Goal: Task Accomplishment & Management: Manage account settings

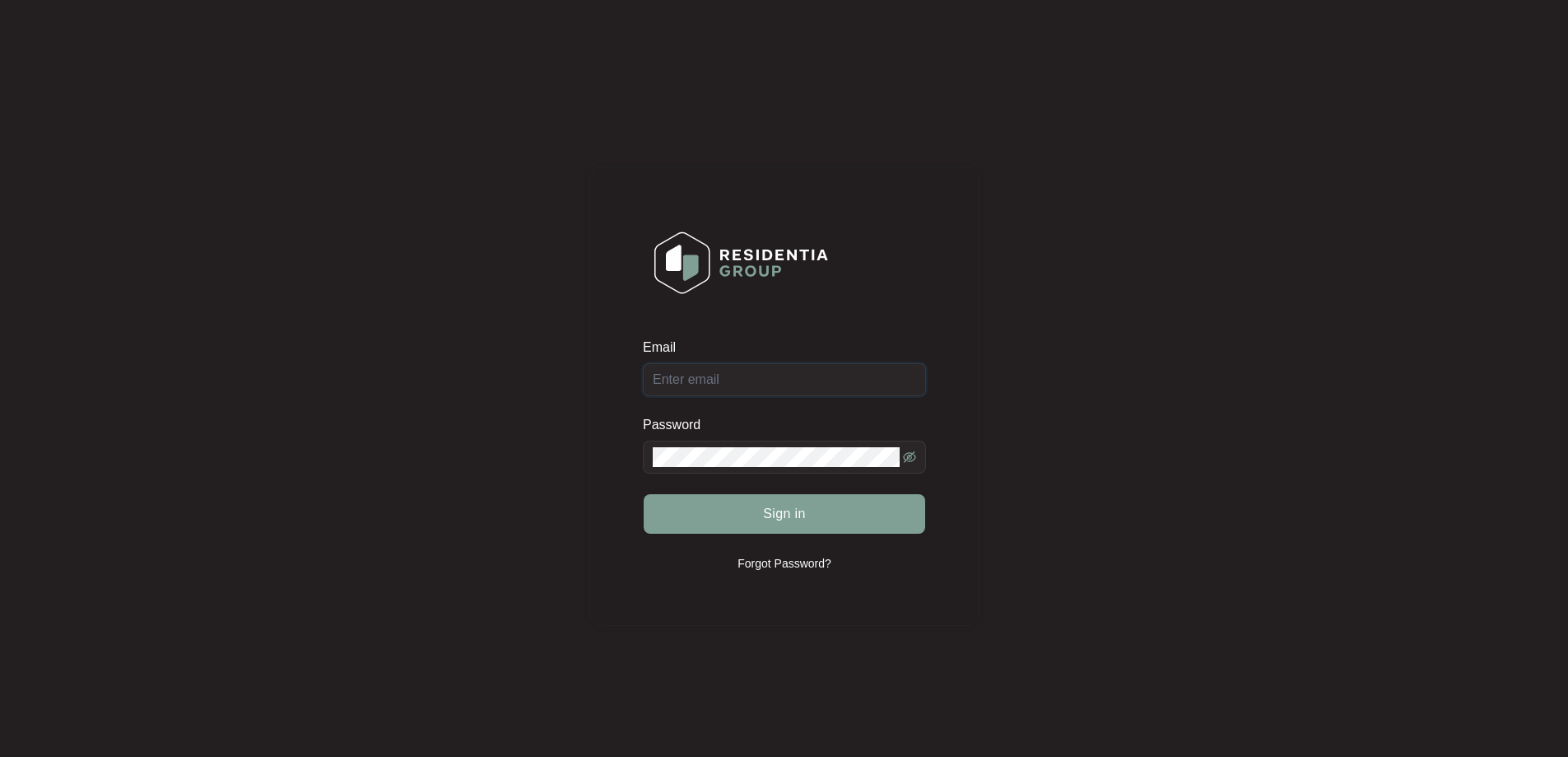
click at [723, 383] on input "Email" at bounding box center [784, 378] width 283 height 33
type input "[EMAIL_ADDRESS][DOMAIN_NAME]"
click at [761, 507] on button "Sign in" at bounding box center [784, 514] width 282 height 40
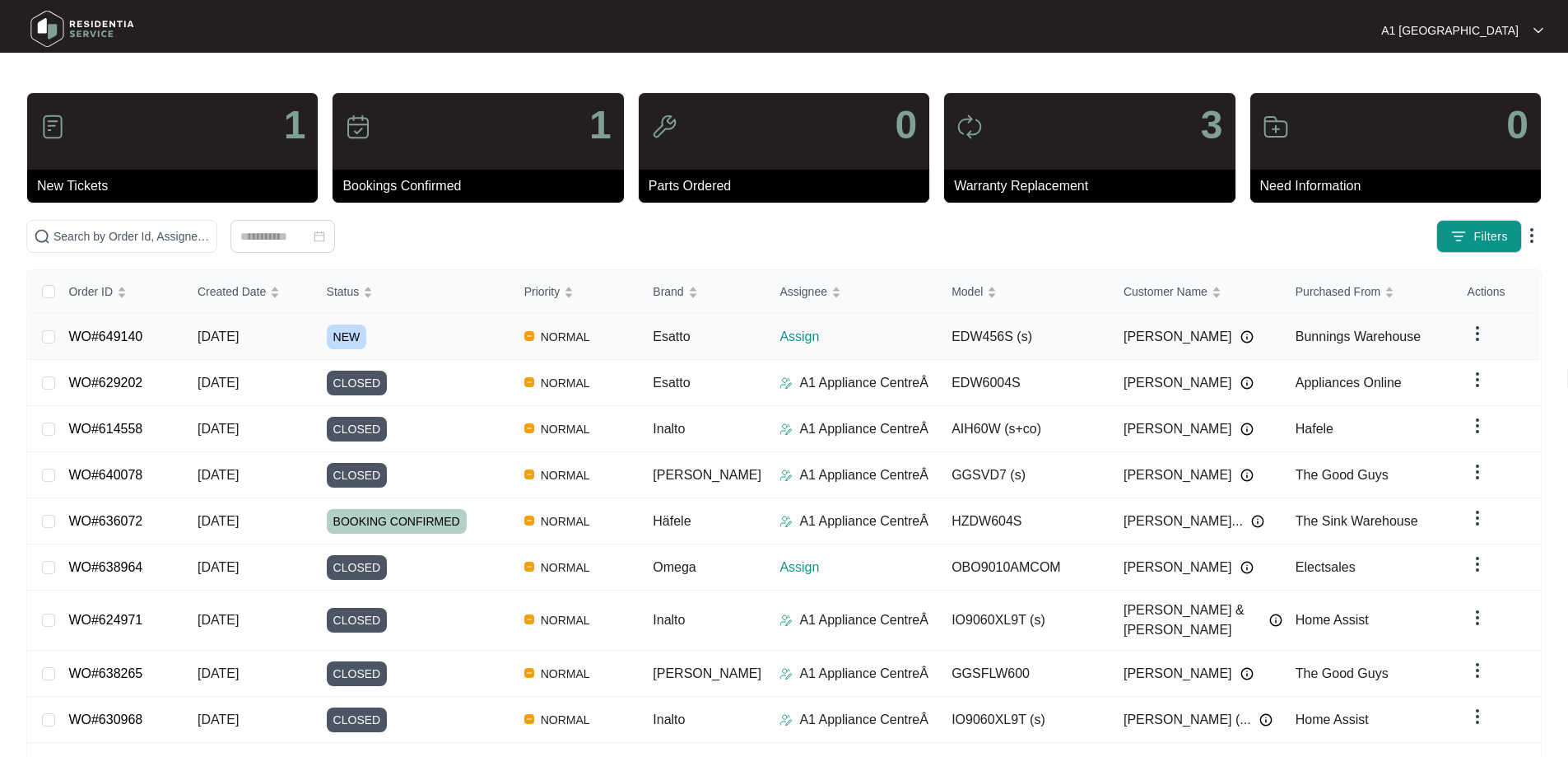
click at [128, 330] on link "WO#649140" at bounding box center [106, 337] width 74 height 14
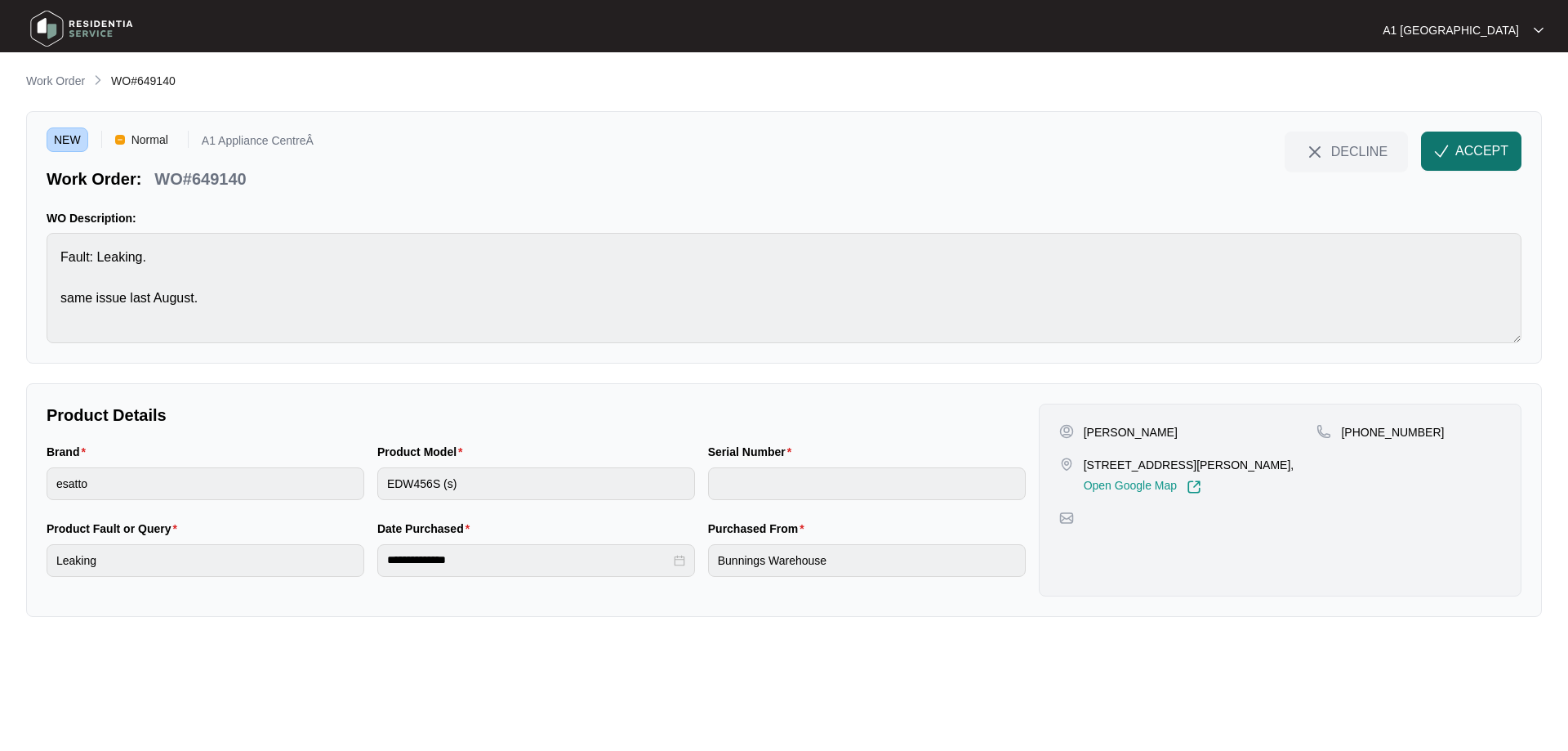
click at [1464, 154] on span "ACCEPT" at bounding box center [1482, 151] width 53 height 20
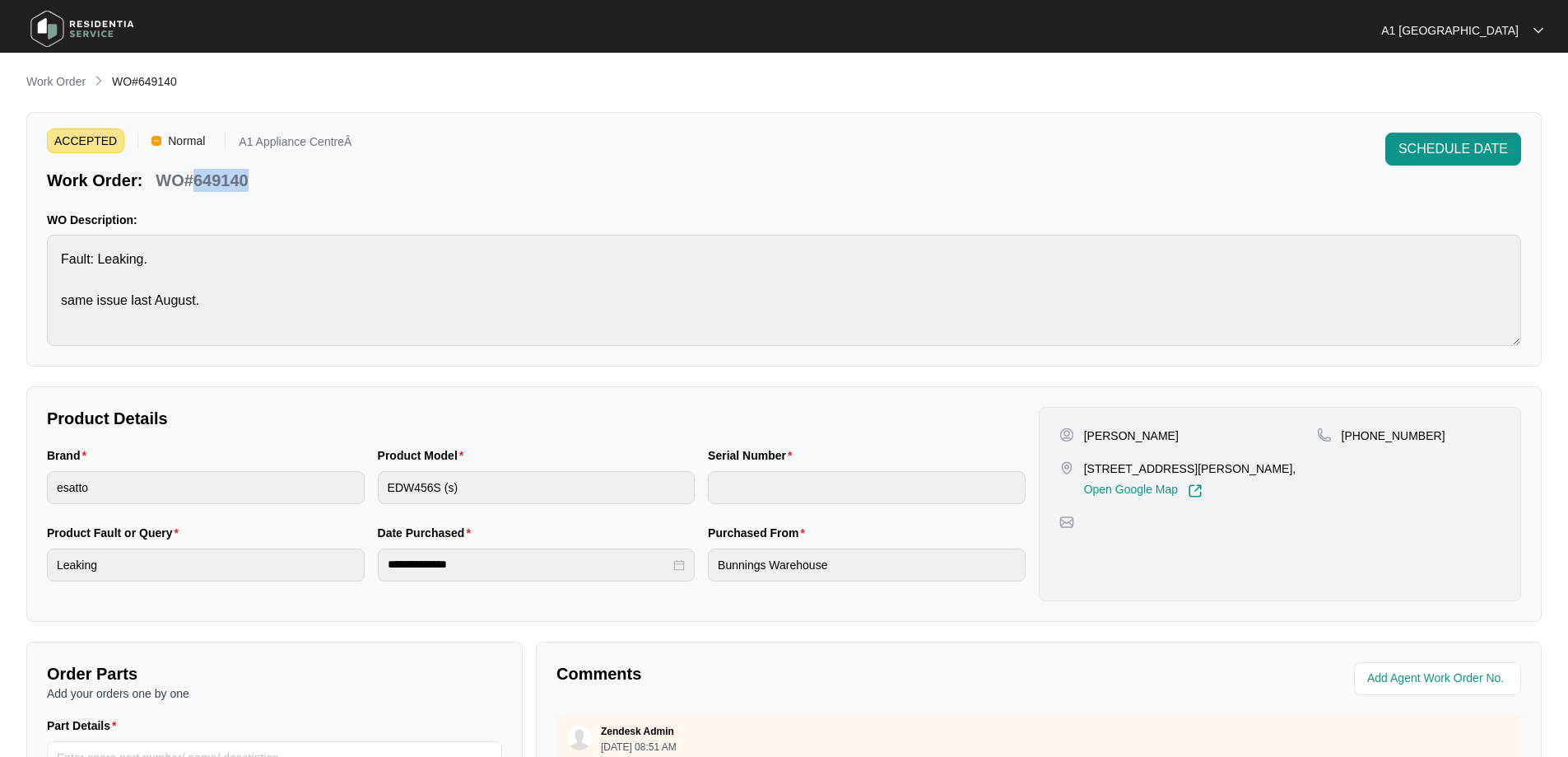
drag, startPoint x: 268, startPoint y: 176, endPoint x: 198, endPoint y: 185, distance: 70.6
click at [198, 185] on div "Work Order: WO#649140" at bounding box center [199, 177] width 305 height 29
copy p "649140"
click at [1424, 146] on span "SCHEDULE DATE" at bounding box center [1453, 149] width 110 height 20
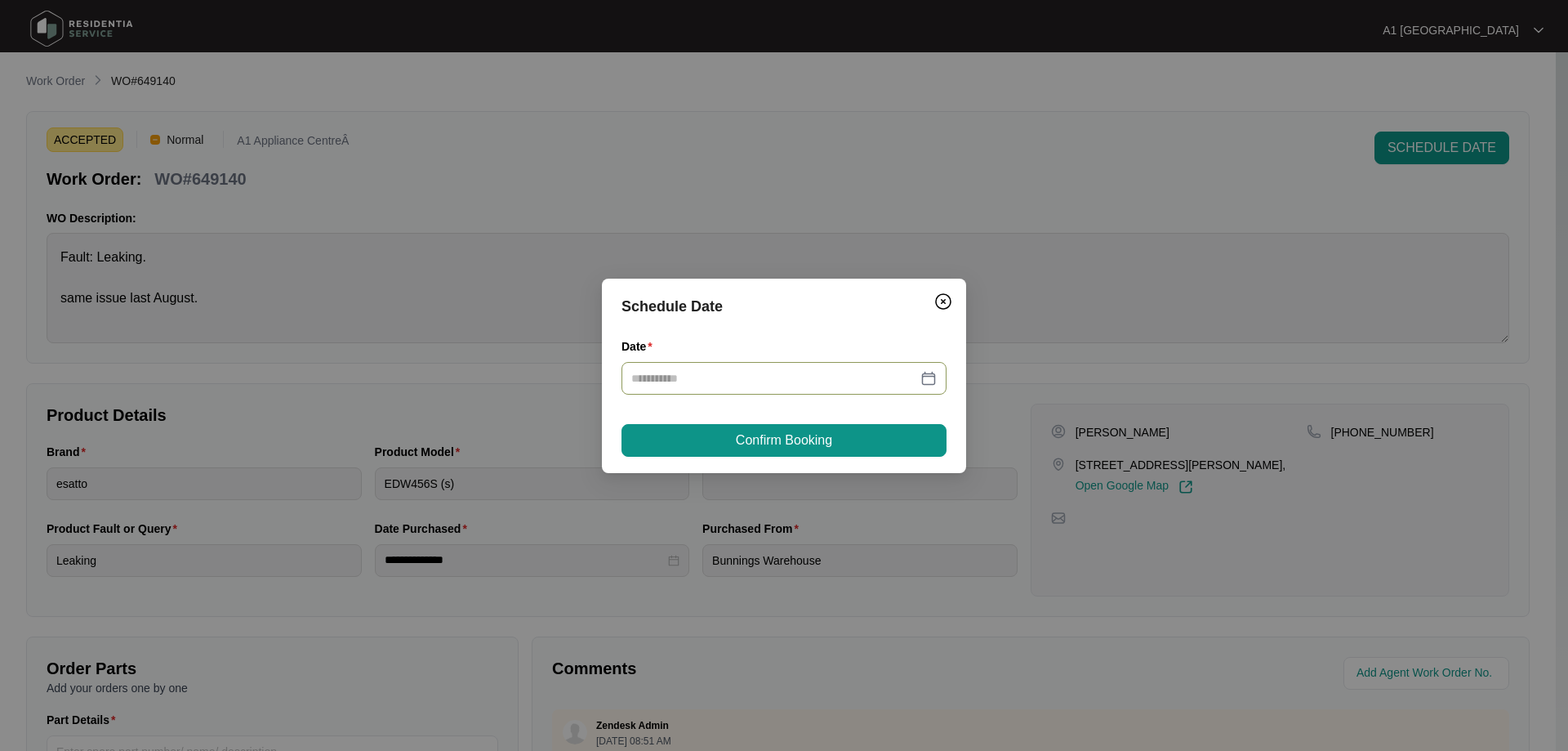
click at [906, 385] on input "Date" at bounding box center [774, 378] width 286 height 18
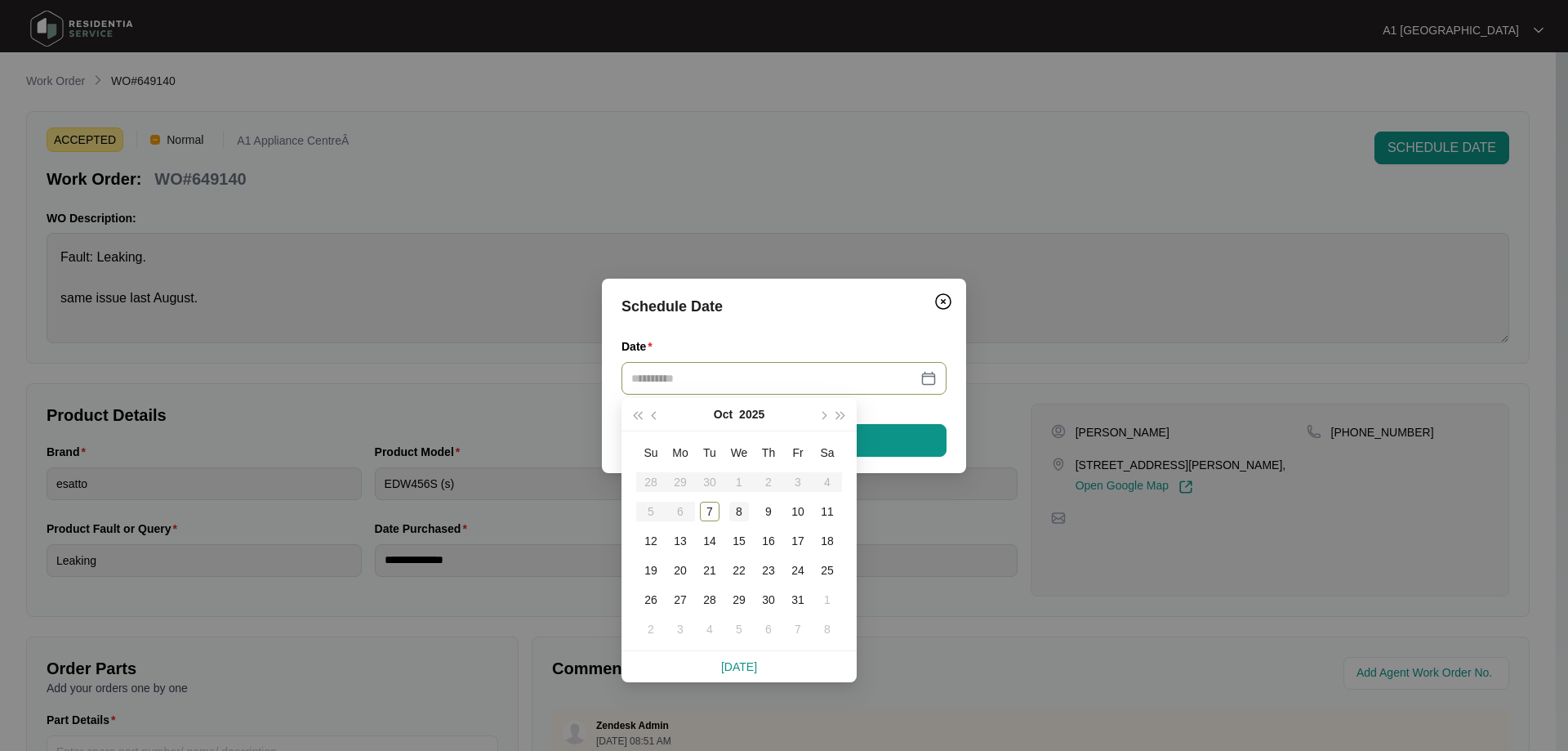
type input "**********"
click at [736, 512] on div "8" at bounding box center [739, 511] width 20 height 20
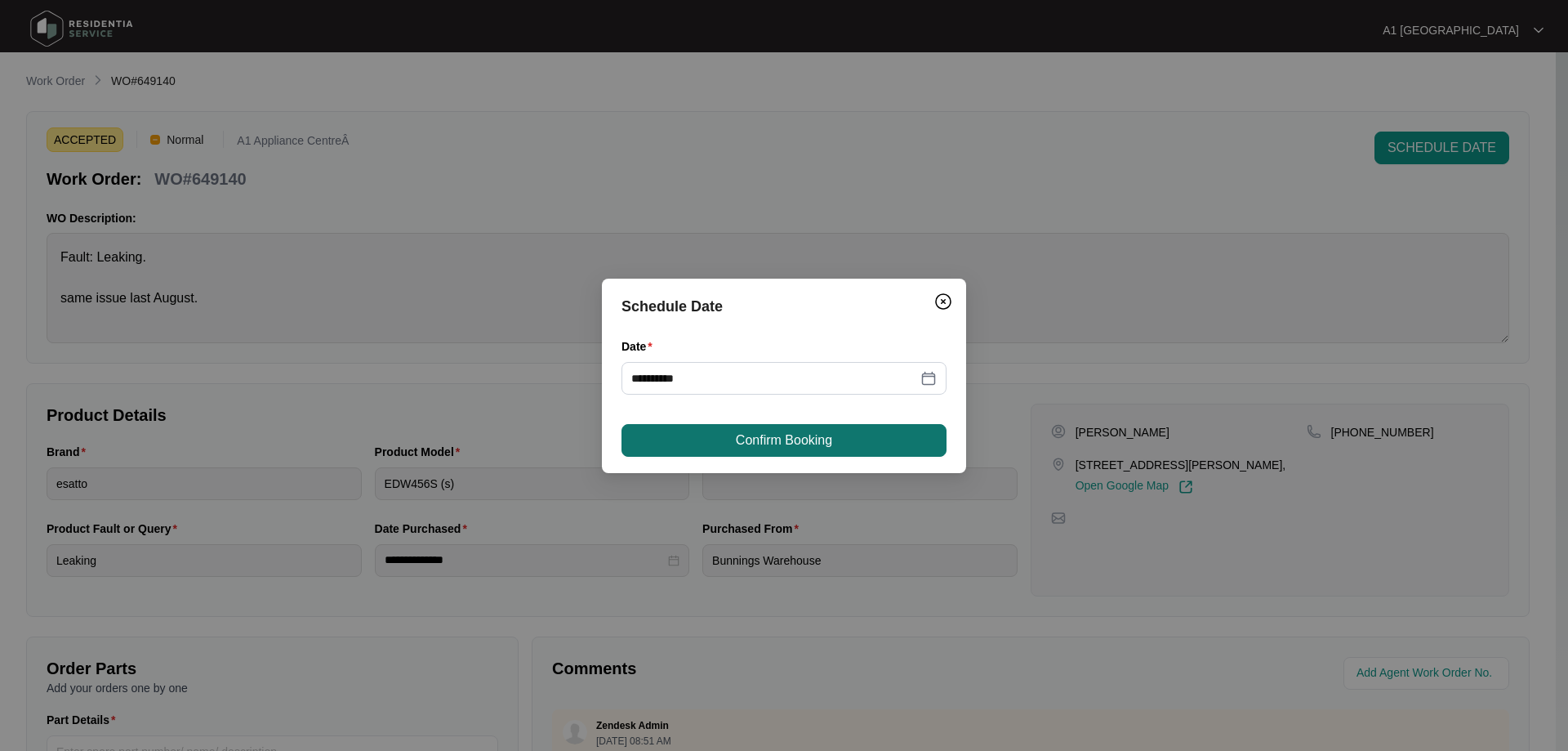
click at [758, 442] on span "Confirm Booking" at bounding box center [784, 441] width 97 height 20
